Goal: Find specific page/section: Find specific page/section

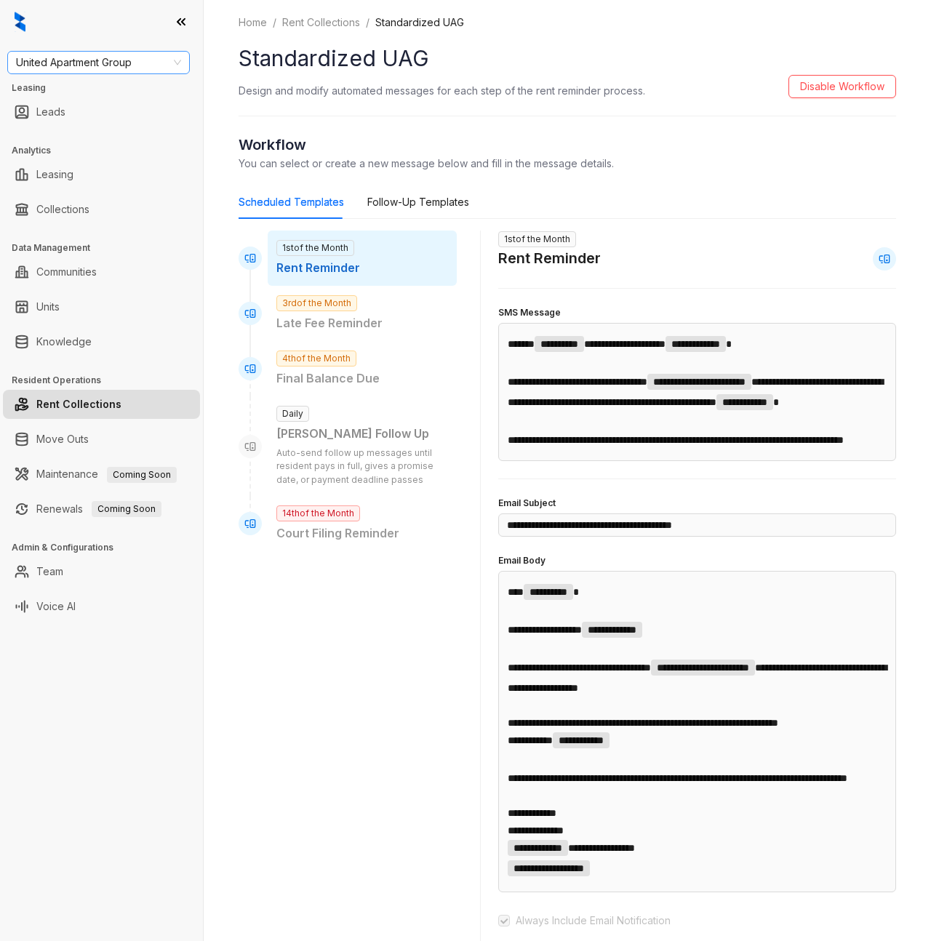
click at [79, 60] on span "United Apartment Group" at bounding box center [98, 63] width 165 height 22
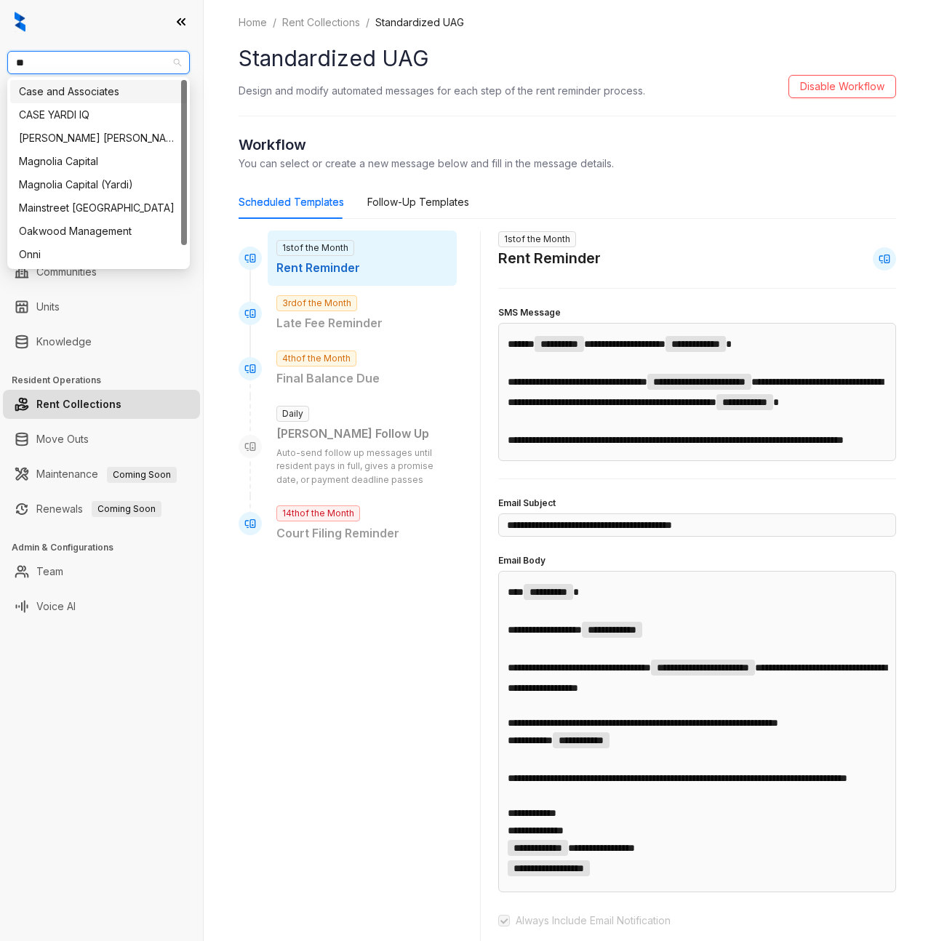
type input "***"
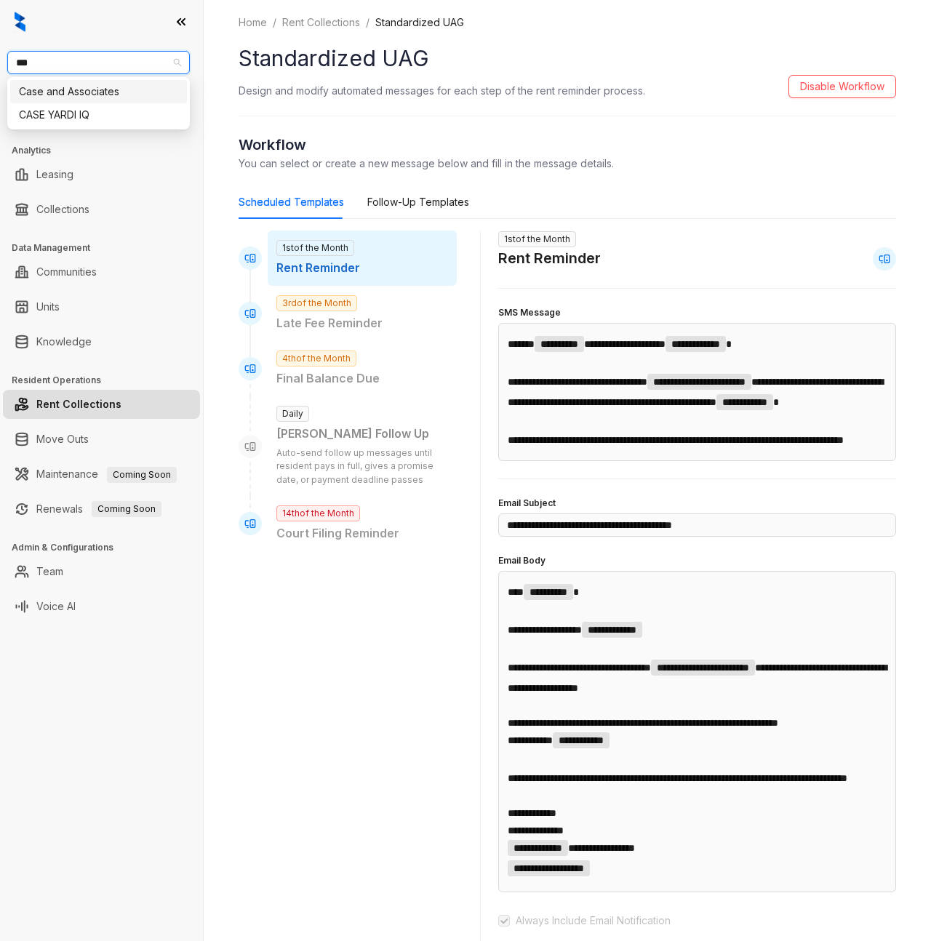
click at [76, 87] on div "Case and Associates" at bounding box center [98, 92] width 159 height 16
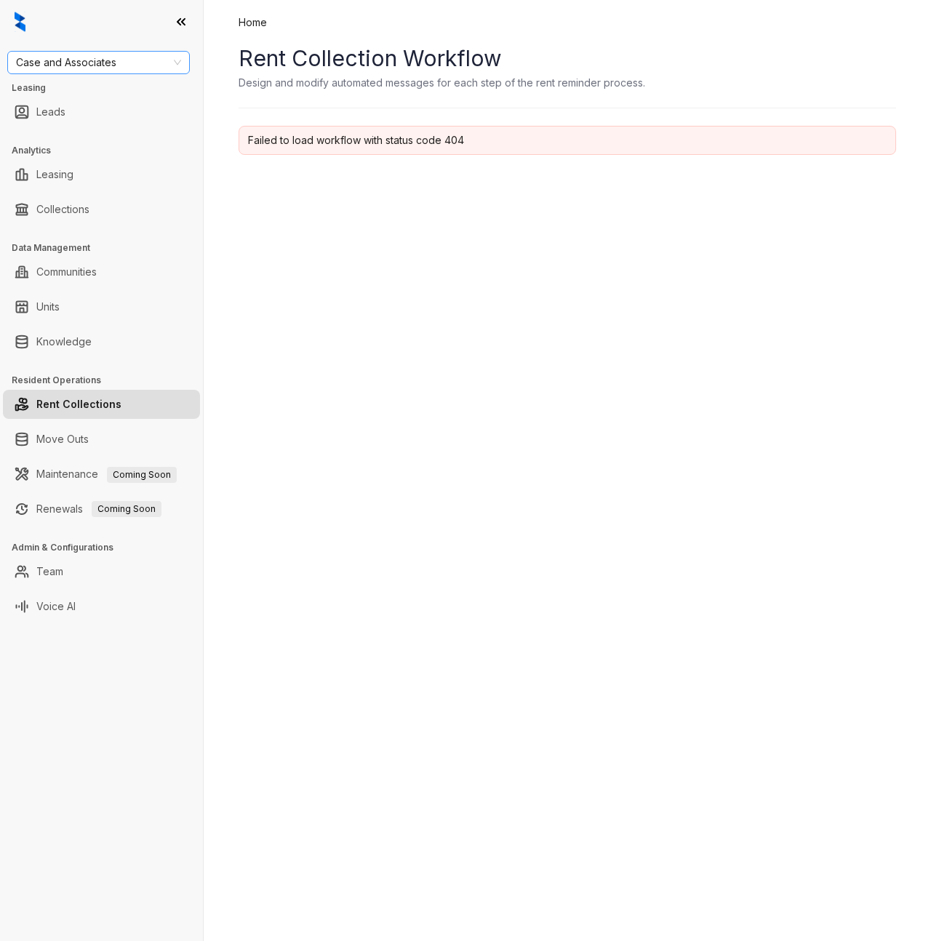
click at [78, 58] on span "Case and Associates" at bounding box center [98, 63] width 165 height 22
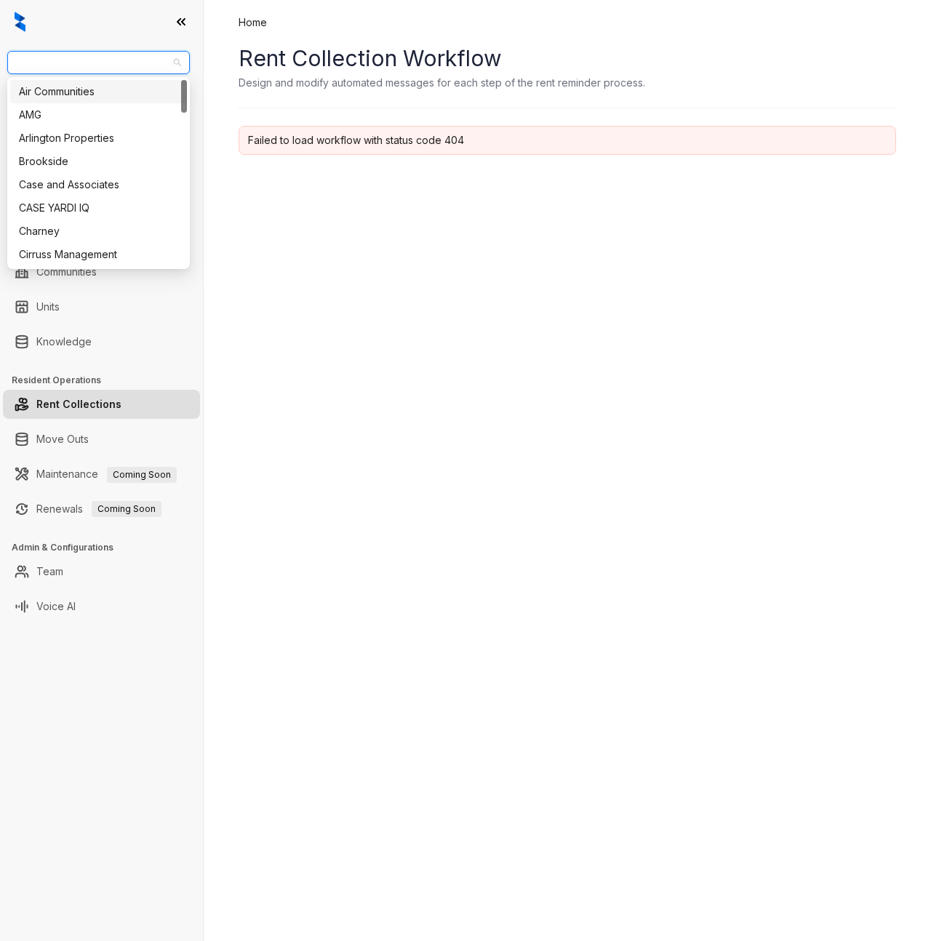
click at [78, 58] on span "Case and Associates" at bounding box center [98, 63] width 165 height 22
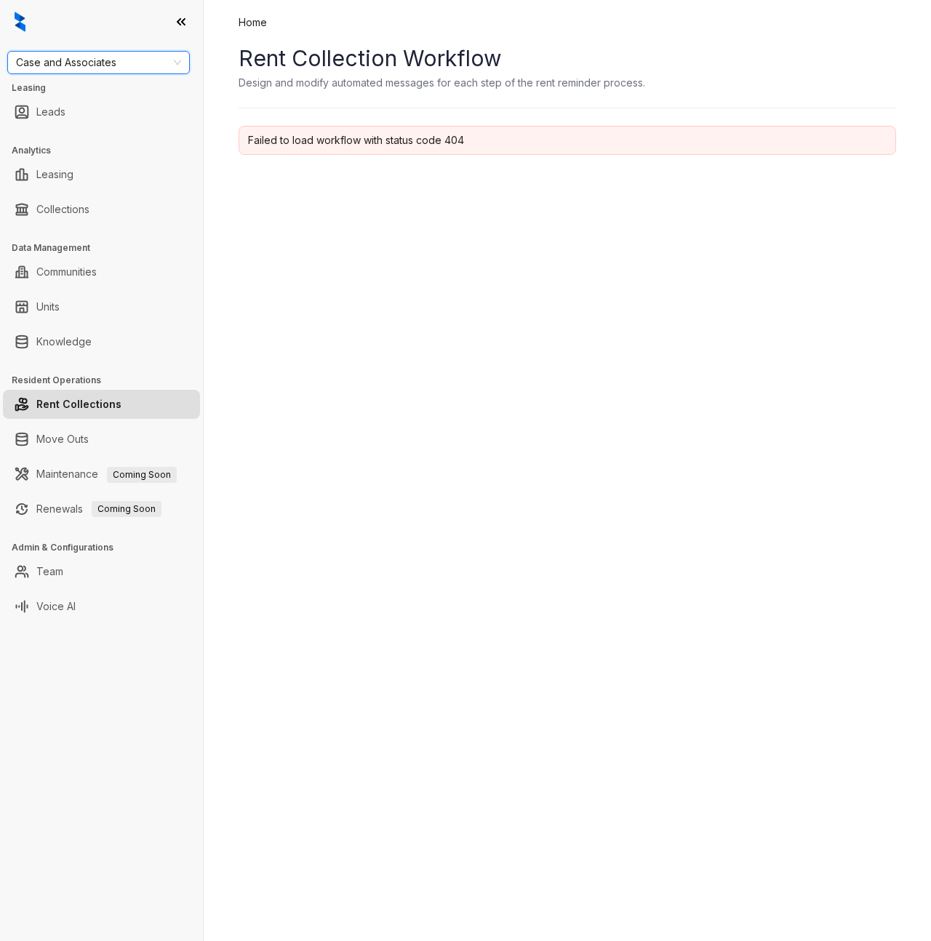
click at [89, 411] on link "Rent Collections" at bounding box center [78, 404] width 85 height 29
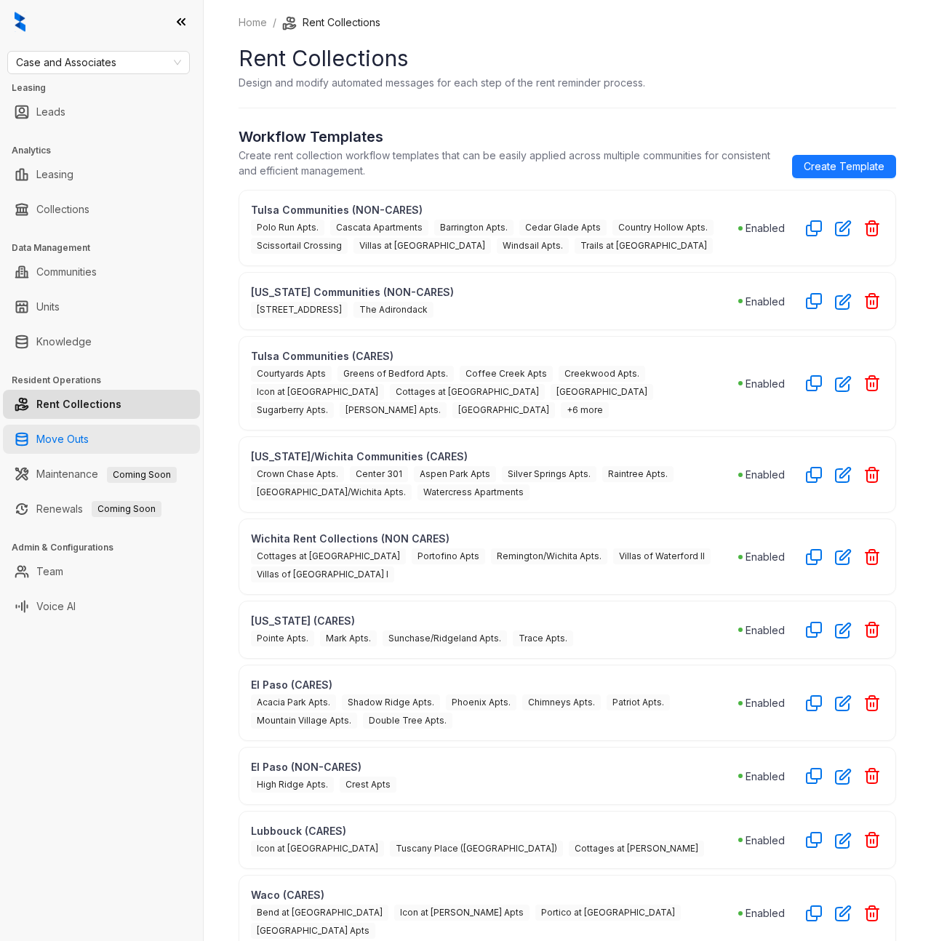
click at [70, 432] on link "Move Outs" at bounding box center [62, 439] width 52 height 29
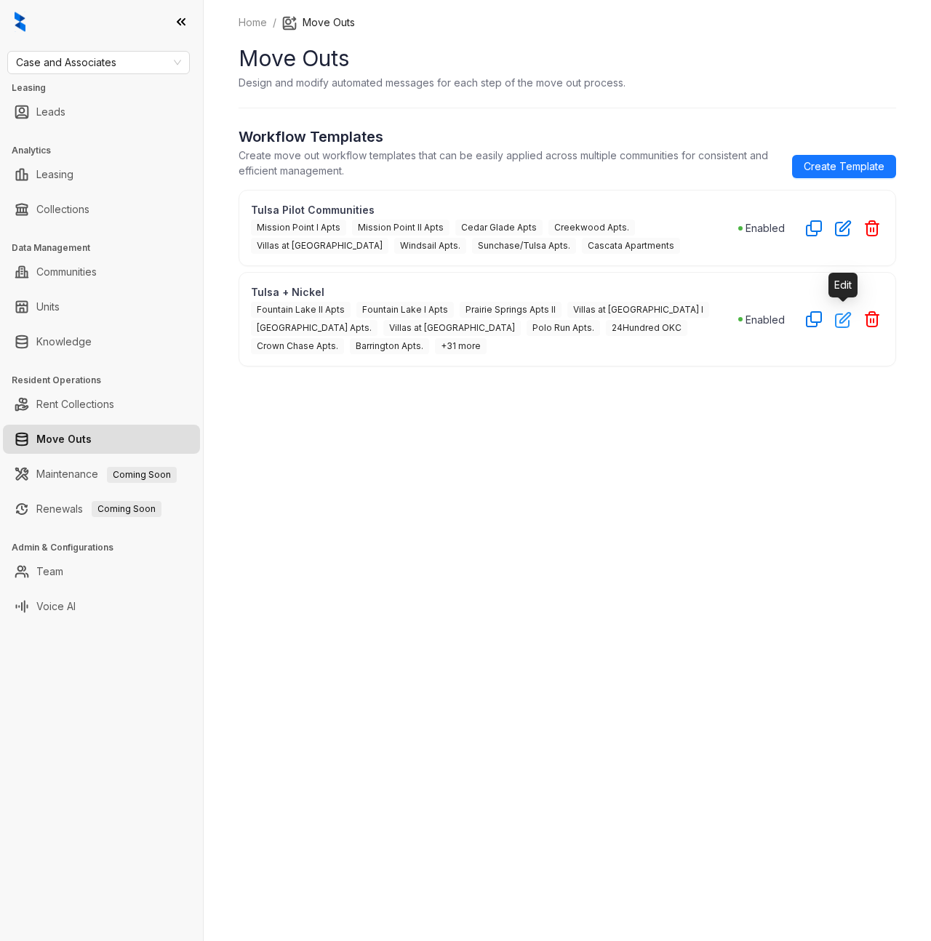
click at [838, 324] on icon "button" at bounding box center [843, 319] width 17 height 17
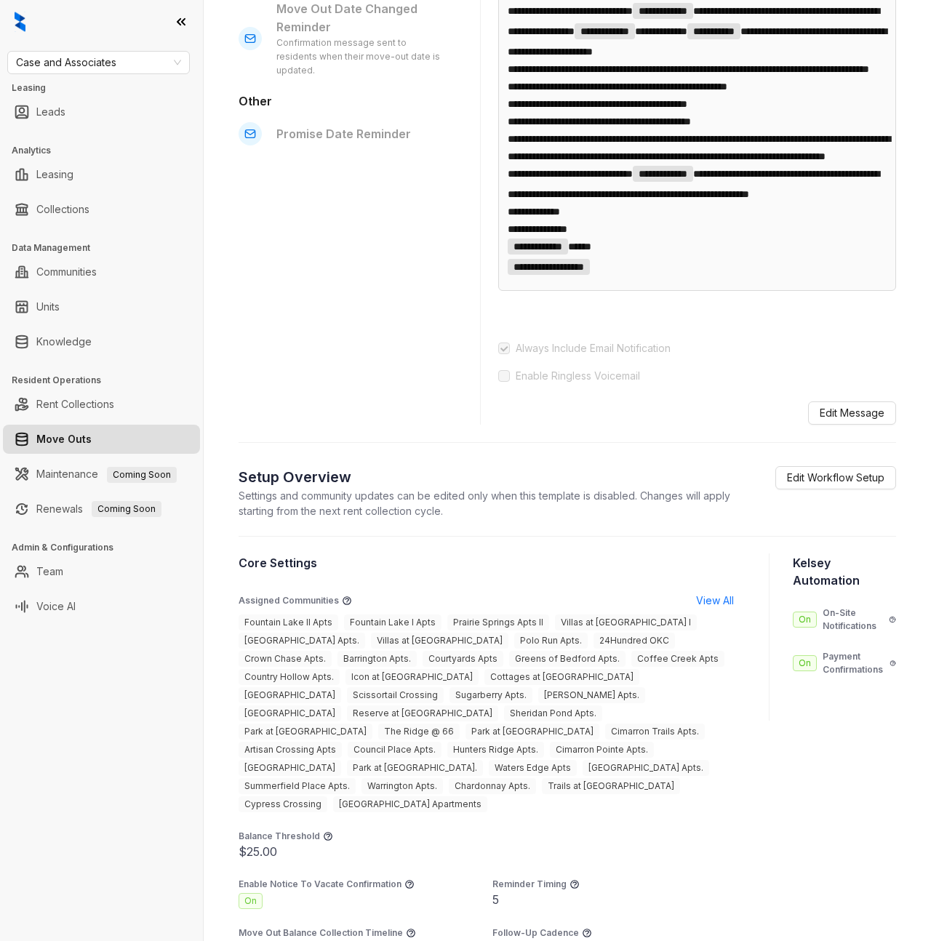
scroll to position [972, 0]
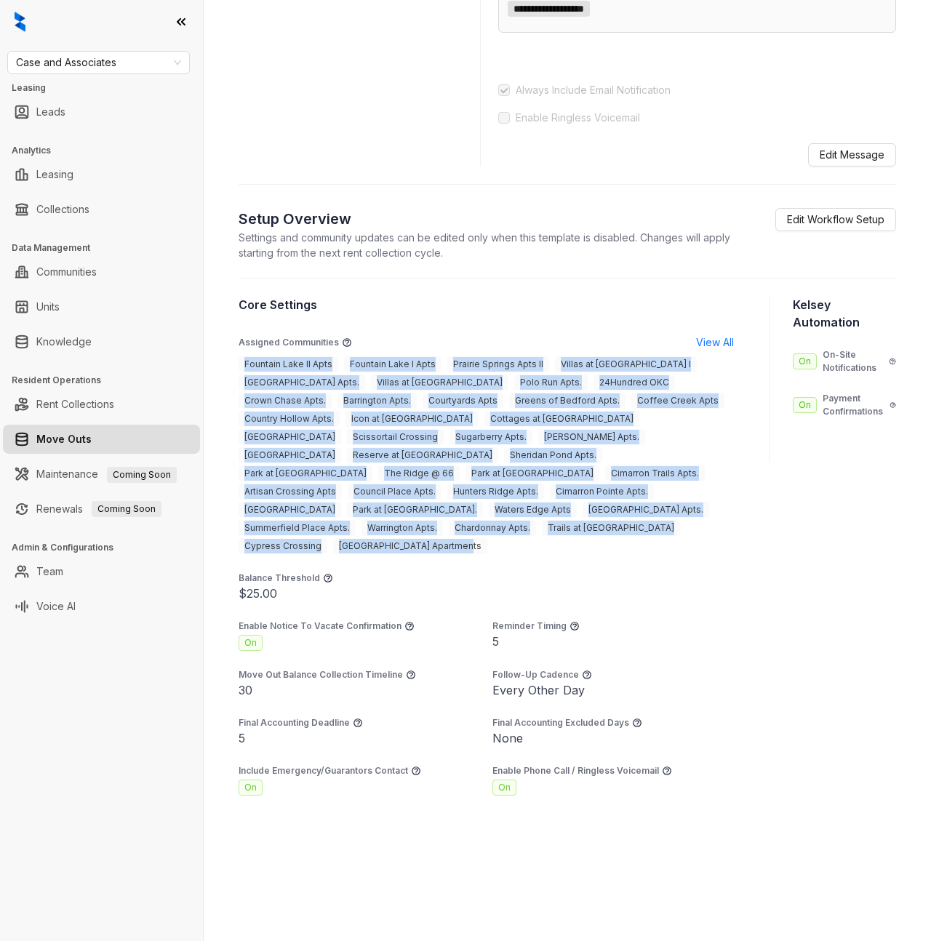
drag, startPoint x: 267, startPoint y: 404, endPoint x: 602, endPoint y: 559, distance: 369.3
click at [602, 559] on section "Core Settings Assigned Communities View All Fountain Lake II [GEOGRAPHIC_DATA] …" at bounding box center [492, 546] width 507 height 500
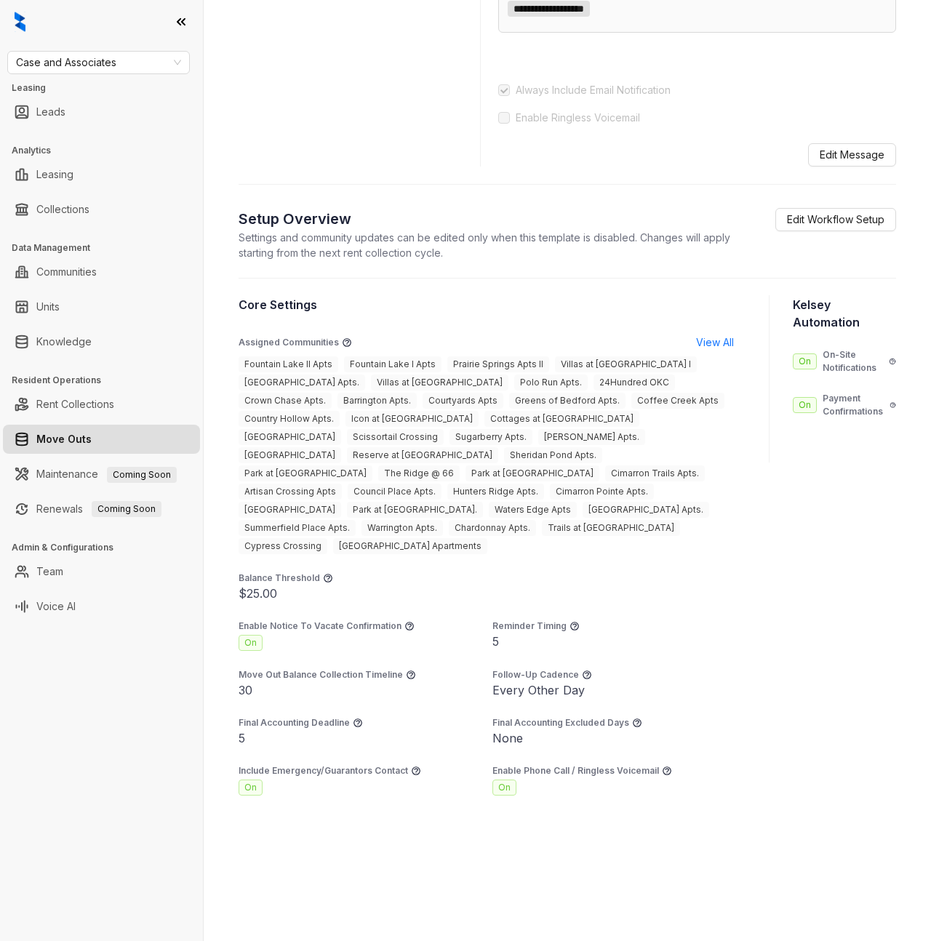
click at [602, 559] on section "Core Settings Assigned Communities View All Fountain Lake II [GEOGRAPHIC_DATA] …" at bounding box center [492, 546] width 507 height 500
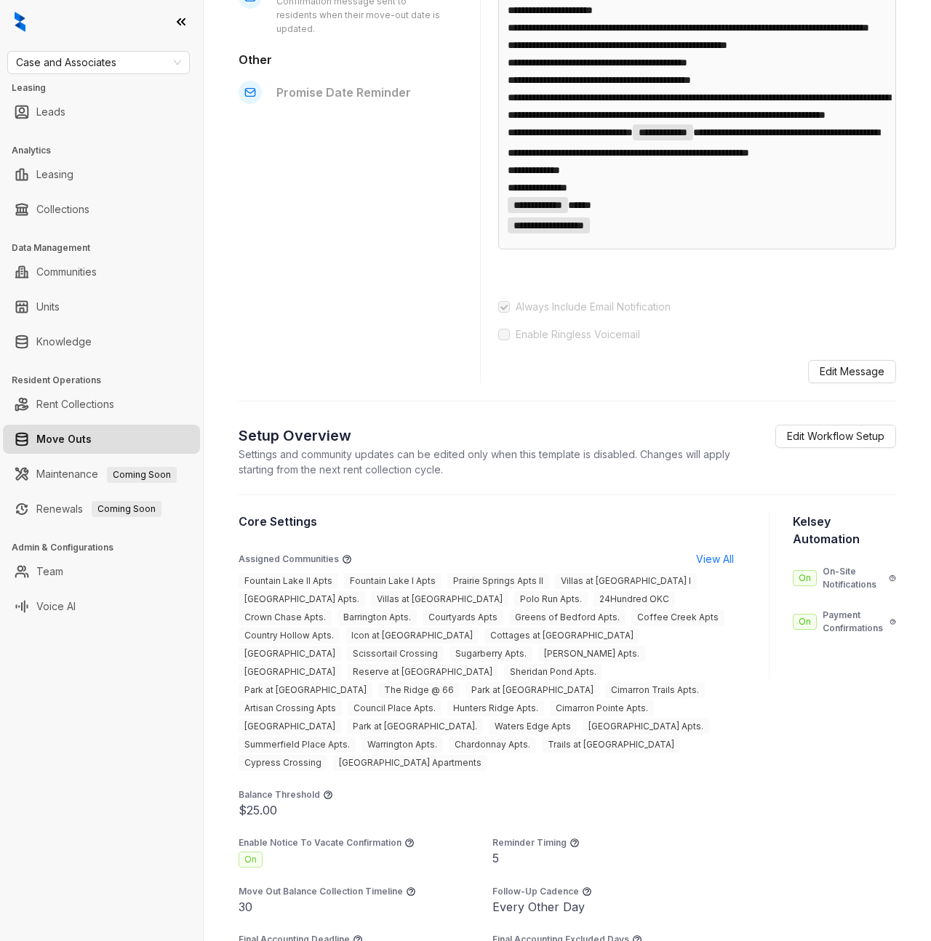
scroll to position [0, 0]
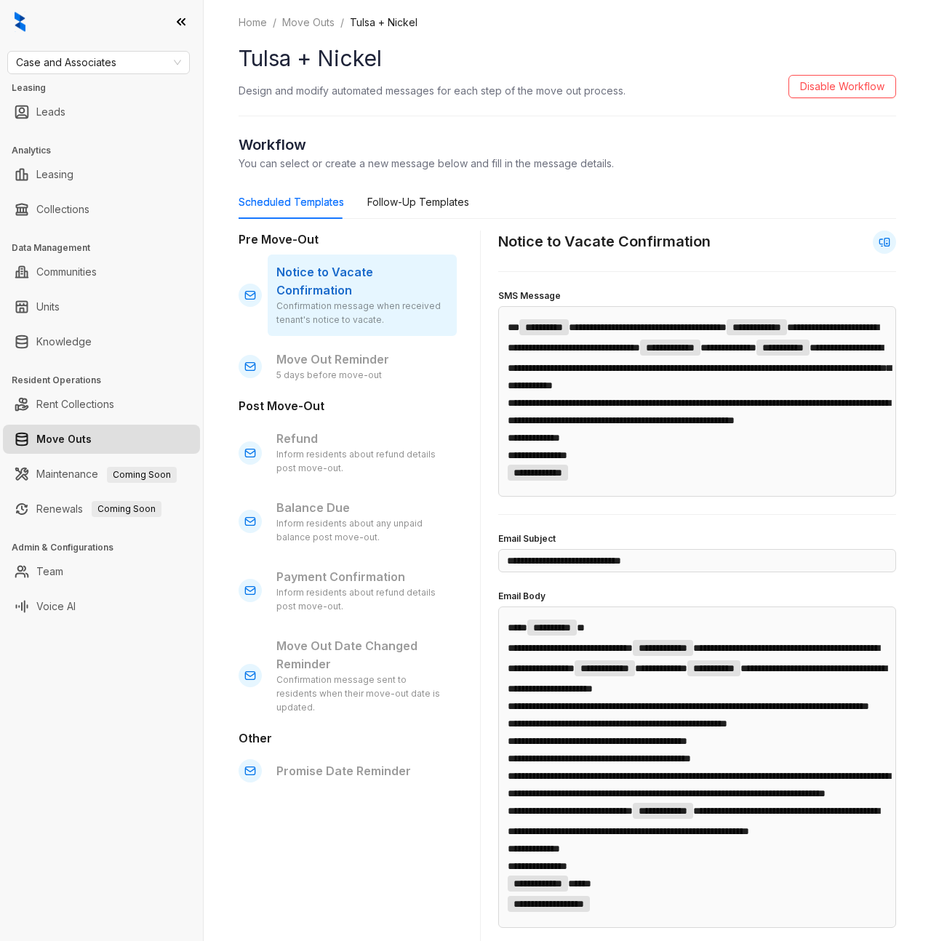
click at [92, 429] on link "Move Outs" at bounding box center [63, 439] width 55 height 29
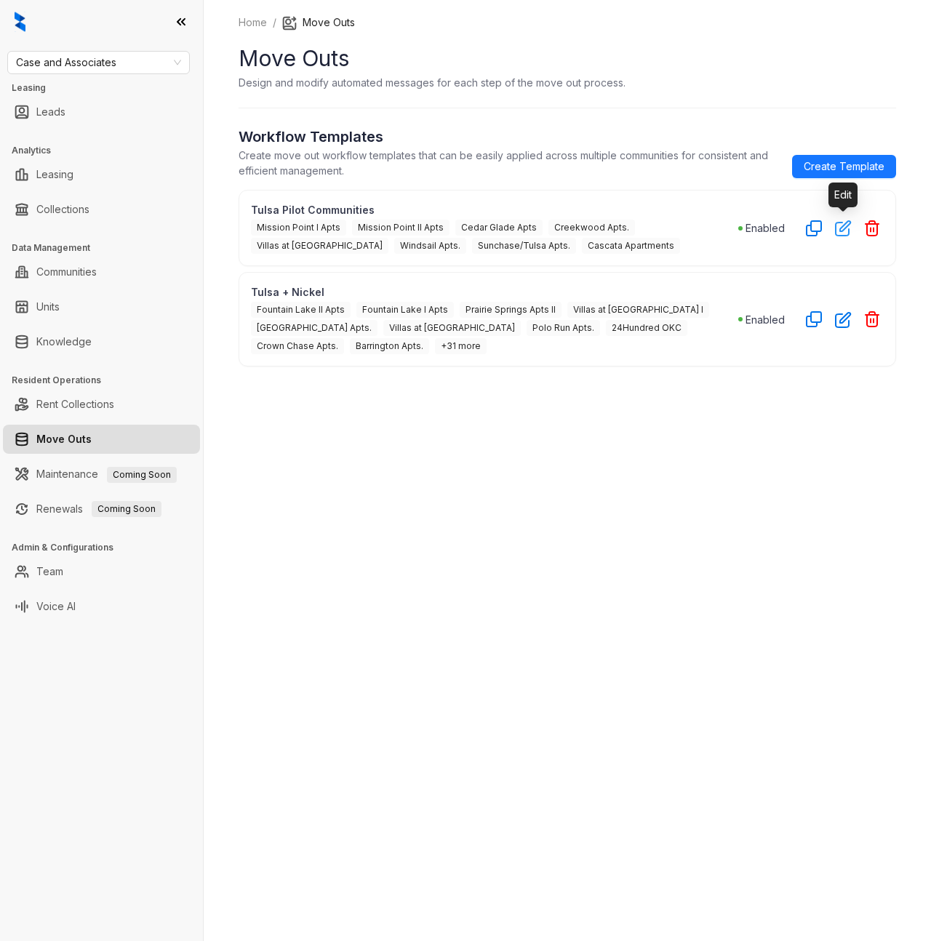
click at [839, 233] on icon "button" at bounding box center [843, 228] width 17 height 17
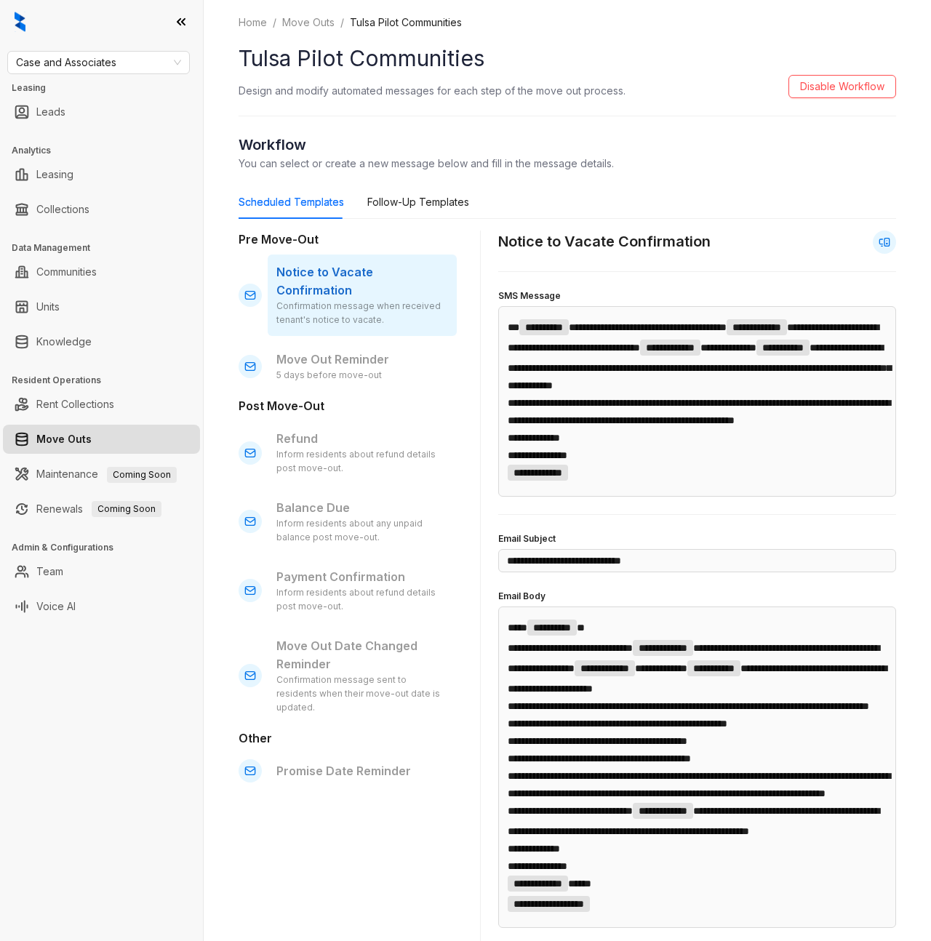
click at [92, 431] on link "Move Outs" at bounding box center [63, 439] width 55 height 29
